Goal: Task Accomplishment & Management: Use online tool/utility

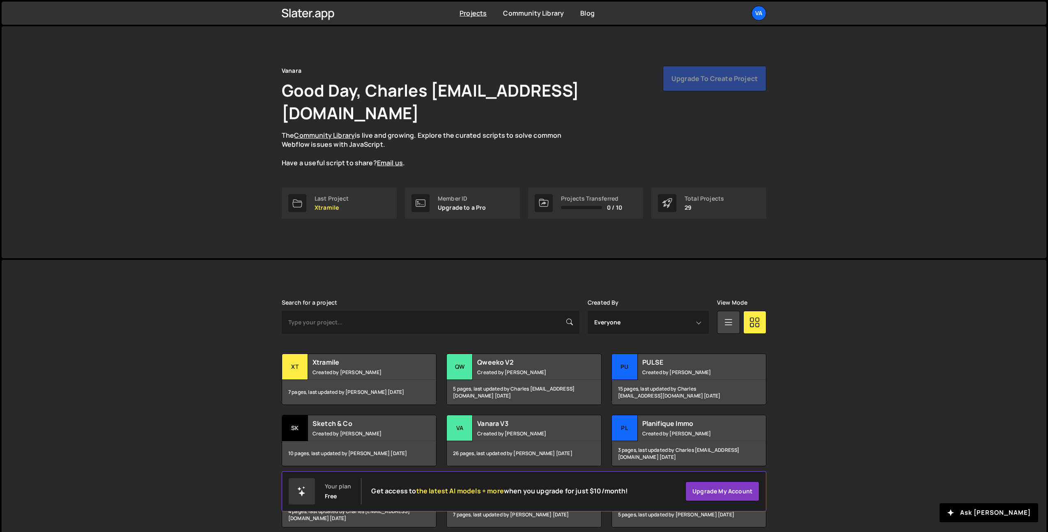
scroll to position [5, 0]
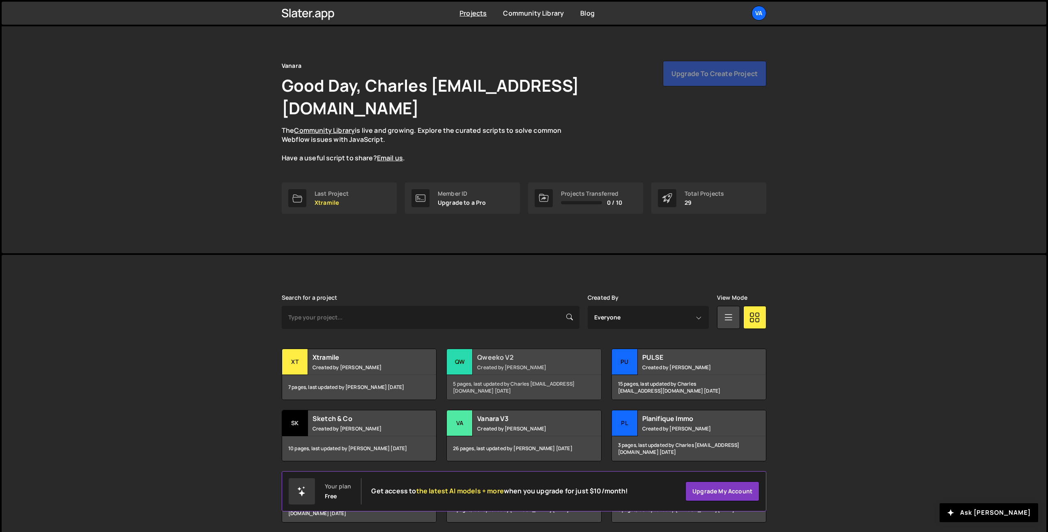
click at [511, 364] on small "Created by Terence Moulin" at bounding box center [526, 367] width 99 height 7
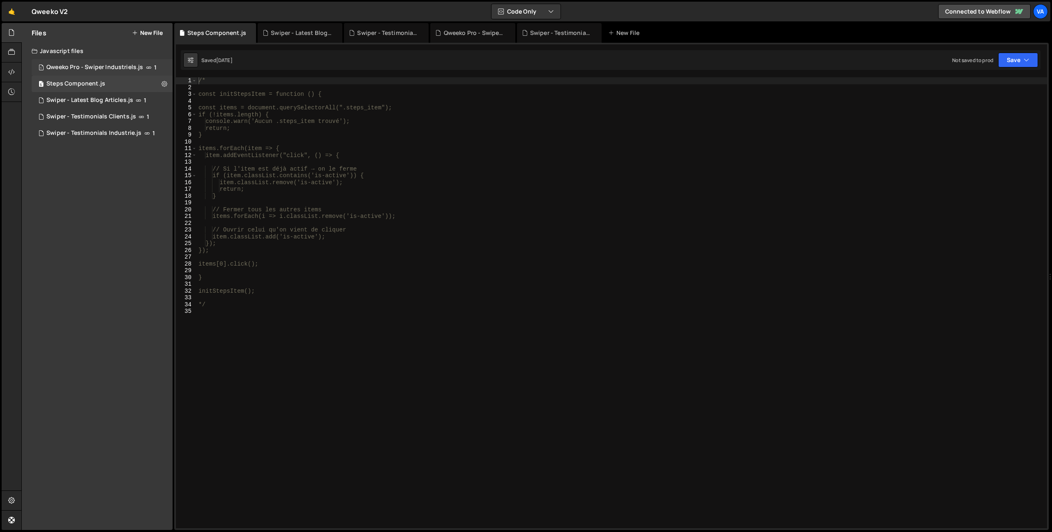
click at [110, 66] on div "Qweeko Pro - Swiper Industriels.js" at bounding box center [94, 67] width 97 height 7
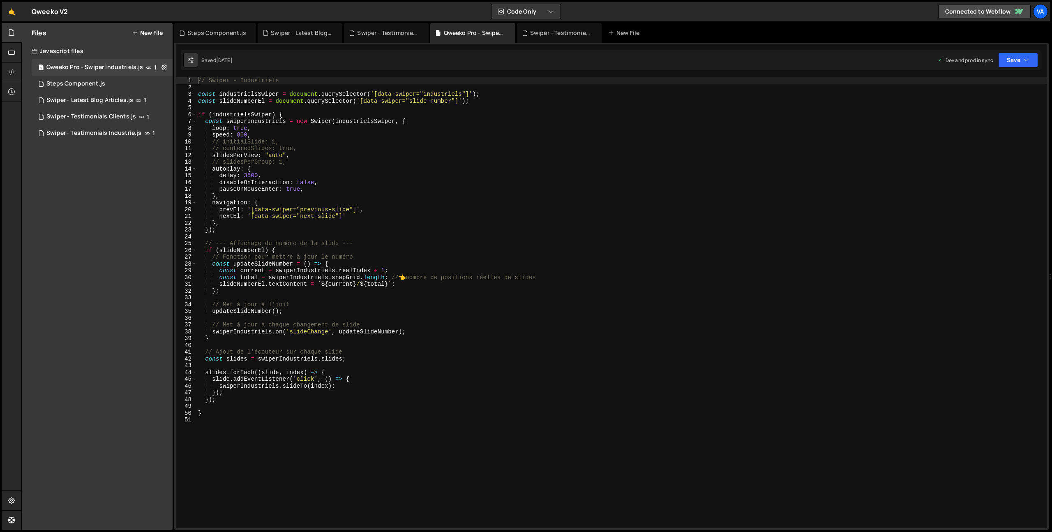
click at [212, 128] on div "// Swiper - Industriels const industrielsSwiper = document . querySelector ( '[…" at bounding box center [621, 309] width 850 height 464
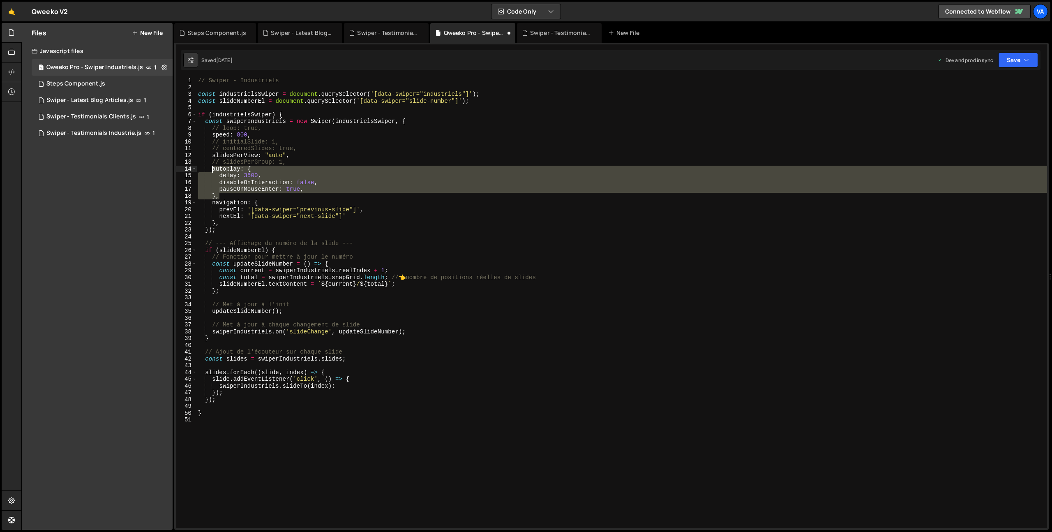
drag, startPoint x: 221, startPoint y: 196, endPoint x: 211, endPoint y: 170, distance: 27.7
click at [211, 170] on div "// Swiper - Industriels const industrielsSwiper = document . querySelector ( '[…" at bounding box center [621, 309] width 850 height 464
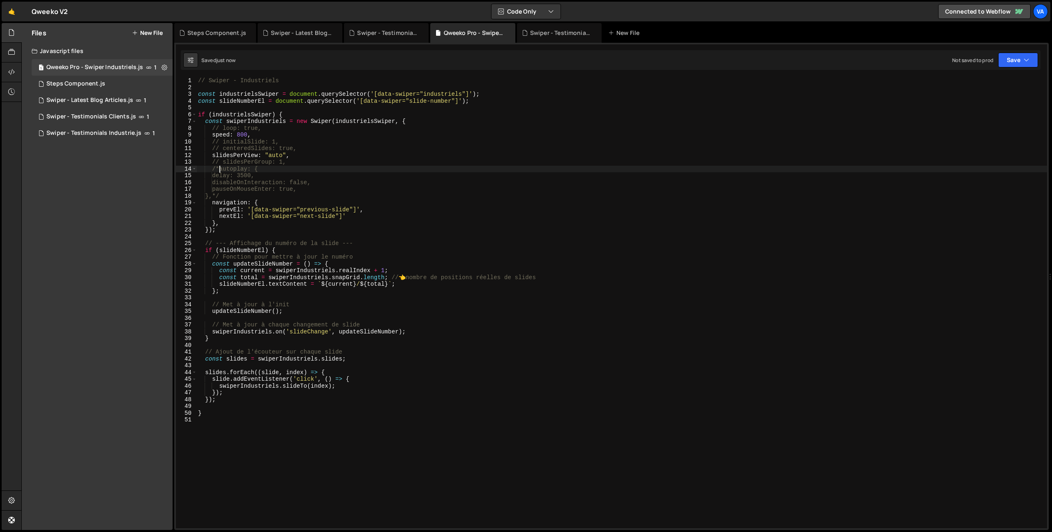
type textarea "/*autoplay: {"
